Goal: Navigation & Orientation: Find specific page/section

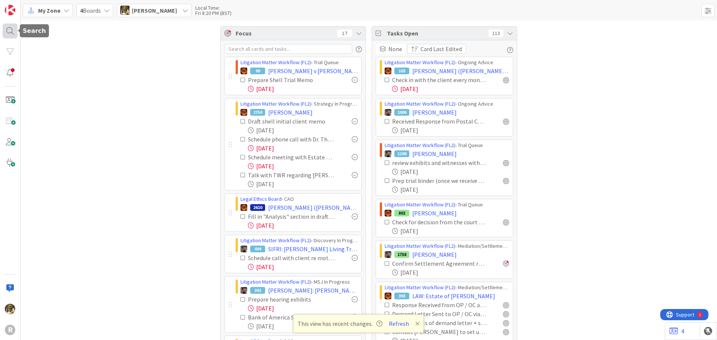
click at [10, 28] on div at bounding box center [10, 31] width 15 height 15
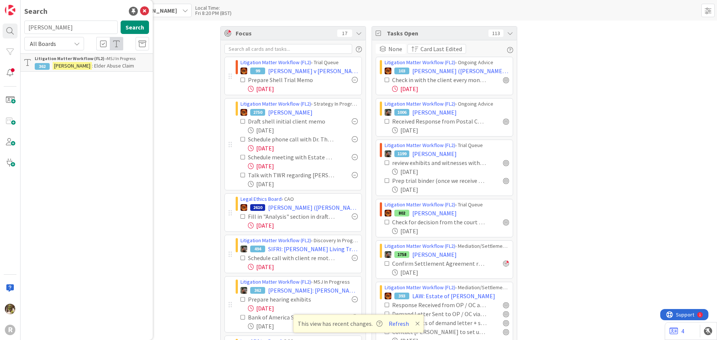
drag, startPoint x: 62, startPoint y: 28, endPoint x: 24, endPoint y: 29, distance: 38.9
click at [24, 29] on div "[PERSON_NAME] Search" at bounding box center [87, 29] width 134 height 16
type input "rous"
click at [143, 27] on button "Search" at bounding box center [135, 27] width 28 height 13
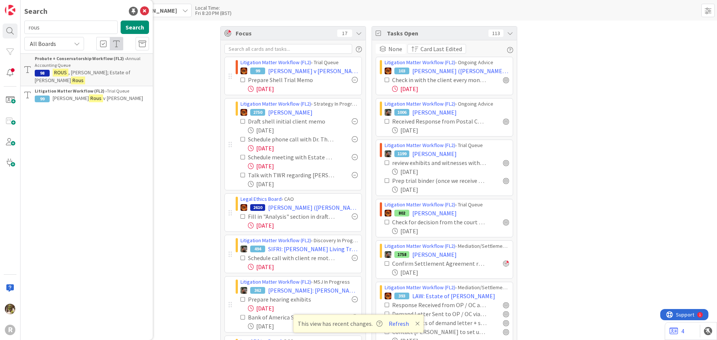
click at [103, 95] on span "v [PERSON_NAME]" at bounding box center [123, 98] width 40 height 7
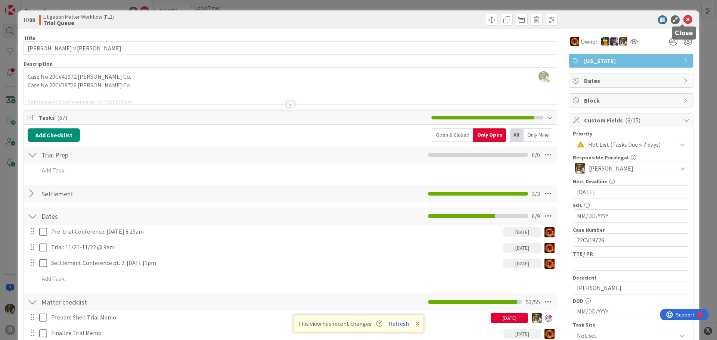
click at [684, 19] on icon at bounding box center [688, 19] width 9 height 9
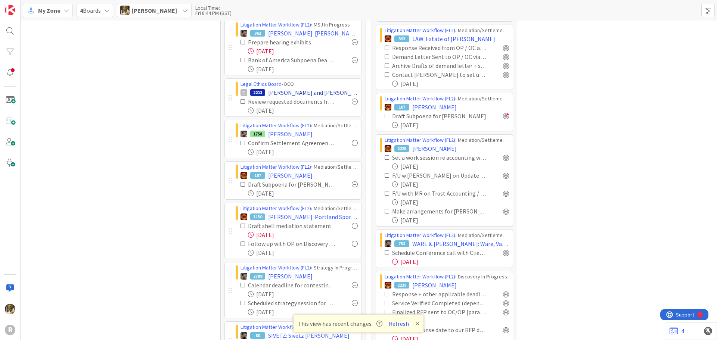
scroll to position [261, 0]
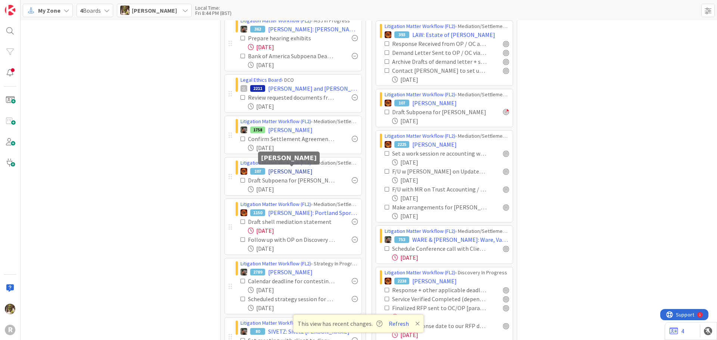
click at [299, 168] on span "[PERSON_NAME]" at bounding box center [290, 171] width 44 height 9
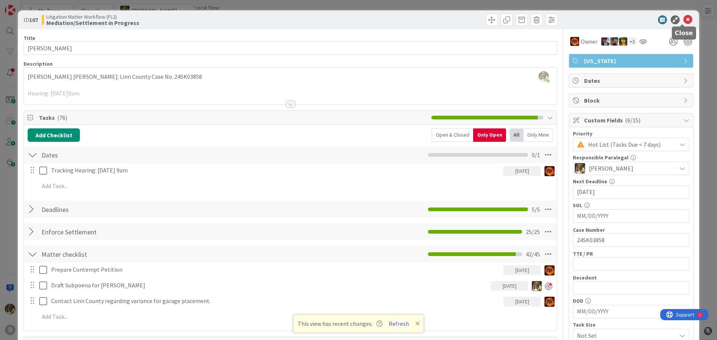
click at [684, 22] on icon at bounding box center [688, 19] width 9 height 9
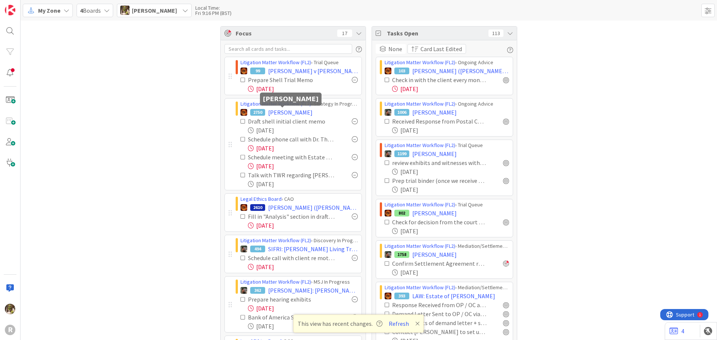
click at [286, 115] on span "[PERSON_NAME]" at bounding box center [290, 112] width 44 height 9
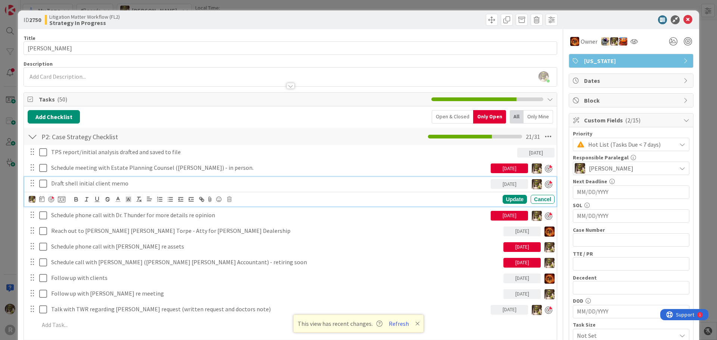
click at [130, 181] on p "Draft shell initial client memo" at bounding box center [269, 183] width 437 height 9
drag, startPoint x: 40, startPoint y: 185, endPoint x: 45, endPoint y: 185, distance: 5.6
click at [40, 185] on icon at bounding box center [43, 183] width 8 height 9
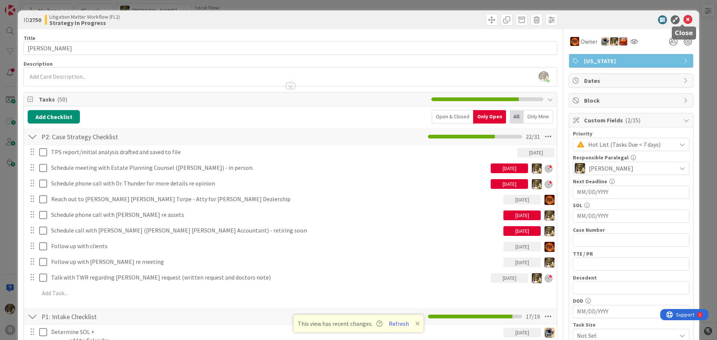
click at [685, 17] on icon at bounding box center [688, 19] width 9 height 9
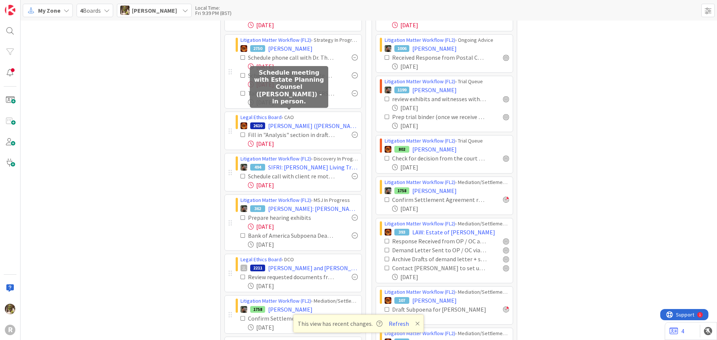
scroll to position [75, 0]
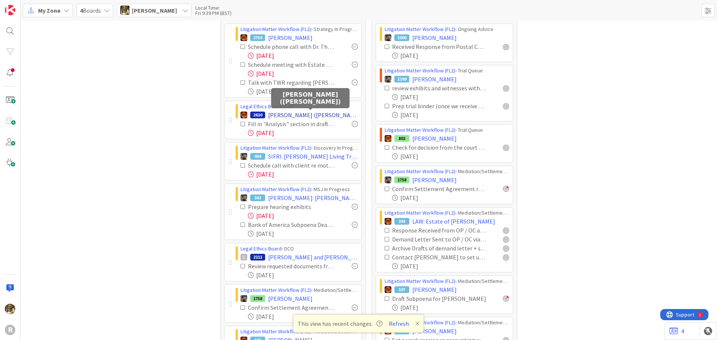
click at [306, 111] on span "[PERSON_NAME] ([PERSON_NAME])" at bounding box center [313, 115] width 90 height 9
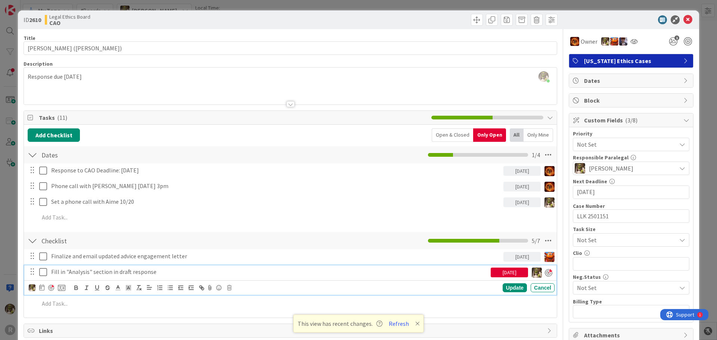
click at [43, 273] on icon at bounding box center [43, 272] width 8 height 9
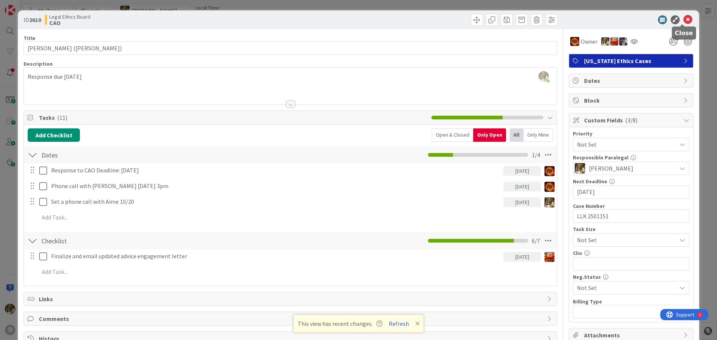
click at [684, 18] on icon at bounding box center [688, 19] width 9 height 9
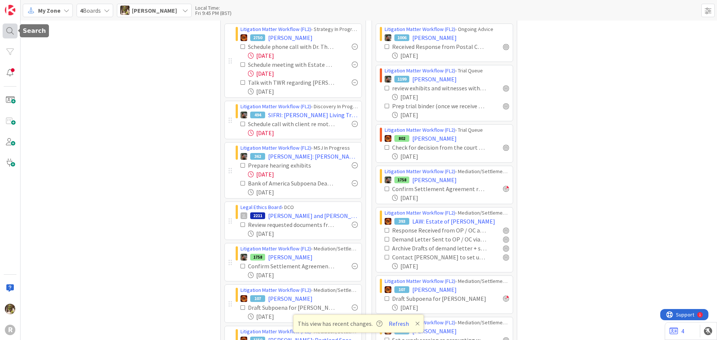
click at [12, 31] on div at bounding box center [10, 31] width 15 height 15
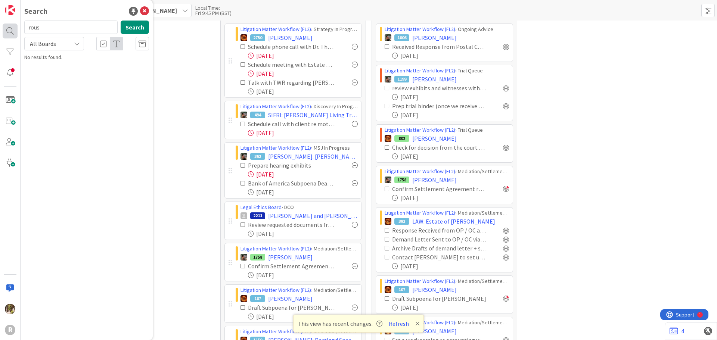
drag, startPoint x: 68, startPoint y: 25, endPoint x: 11, endPoint y: 27, distance: 56.8
click at [11, 27] on div "R Search rous Search All Boards No results found." at bounding box center [10, 170] width 21 height 340
type input "[PERSON_NAME]"
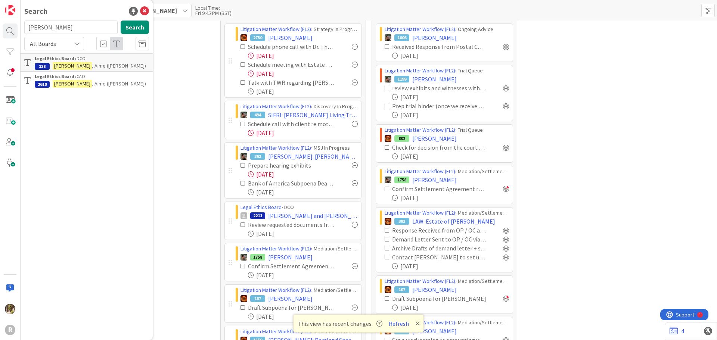
click at [117, 63] on p "[PERSON_NAME] ([PERSON_NAME])" at bounding box center [92, 66] width 114 height 8
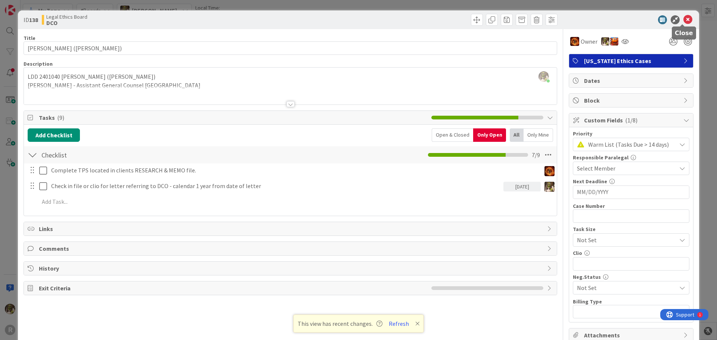
click at [684, 20] on icon at bounding box center [688, 19] width 9 height 9
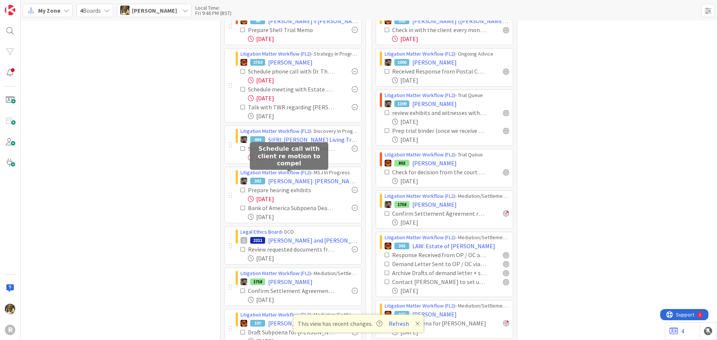
scroll to position [112, 0]
